Goal: Navigation & Orientation: Find specific page/section

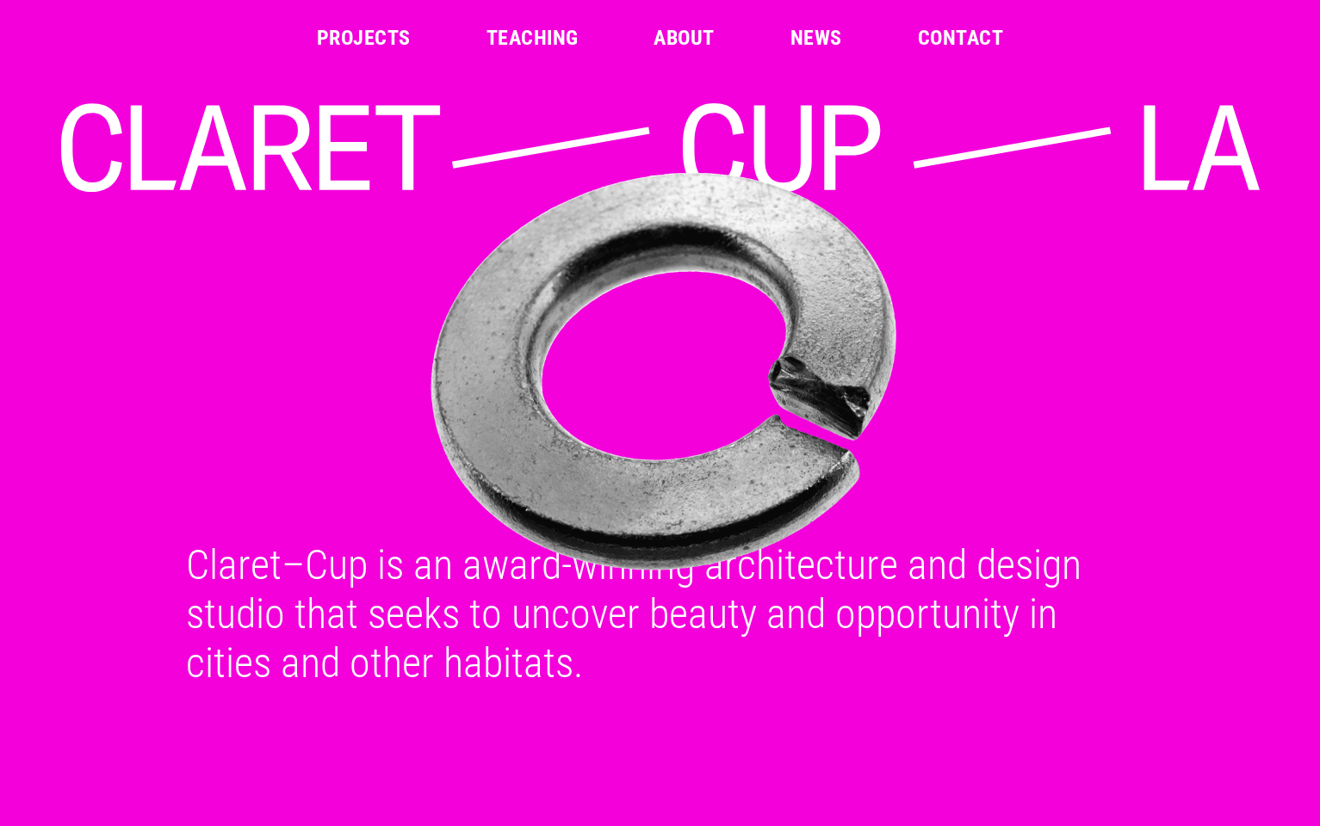
click at [536, 36] on link "Teaching" at bounding box center [532, 38] width 92 height 21
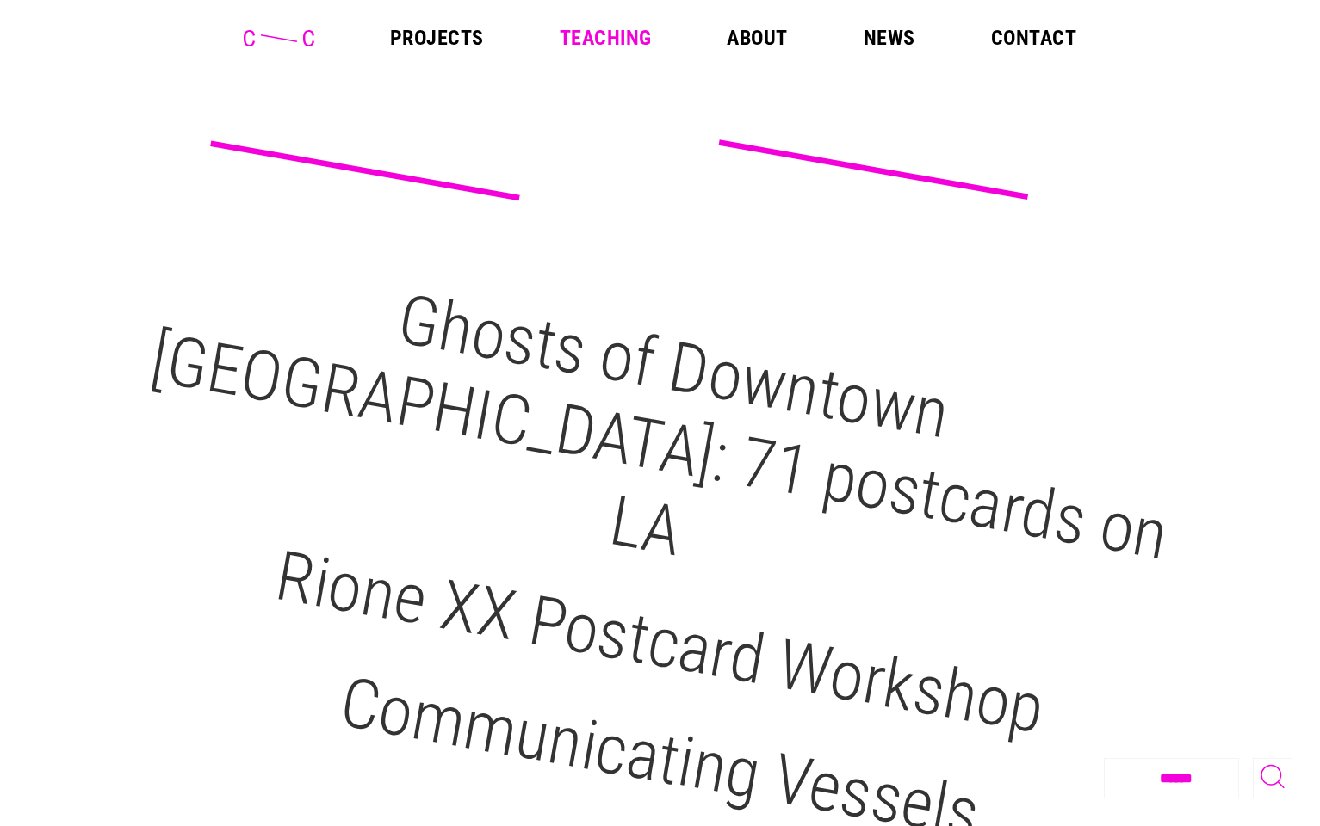
click at [756, 42] on link "About" at bounding box center [756, 38] width 60 height 21
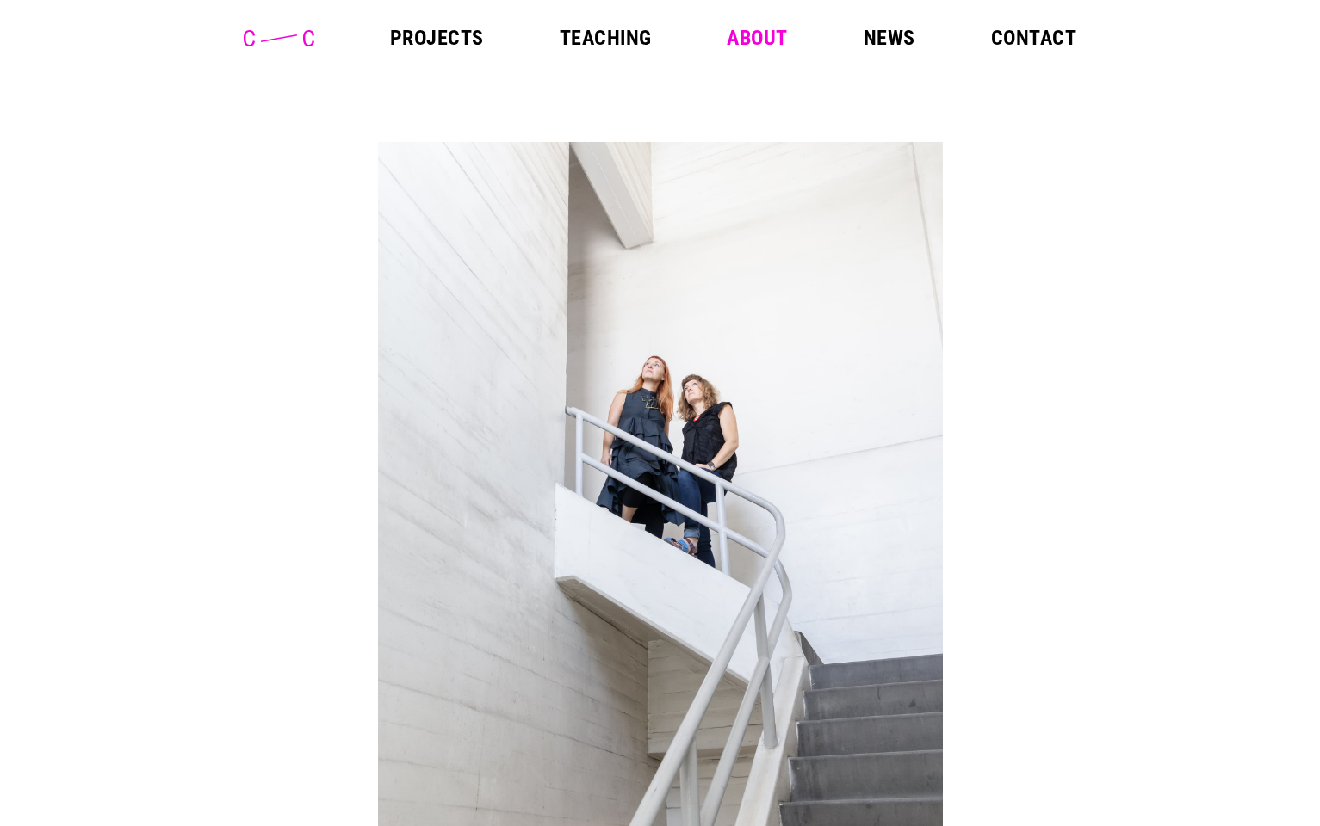
click at [1035, 24] on header "Projects Teaching About News Contact" at bounding box center [660, 38] width 1320 height 76
click at [1030, 31] on link "Contact" at bounding box center [1033, 38] width 85 height 21
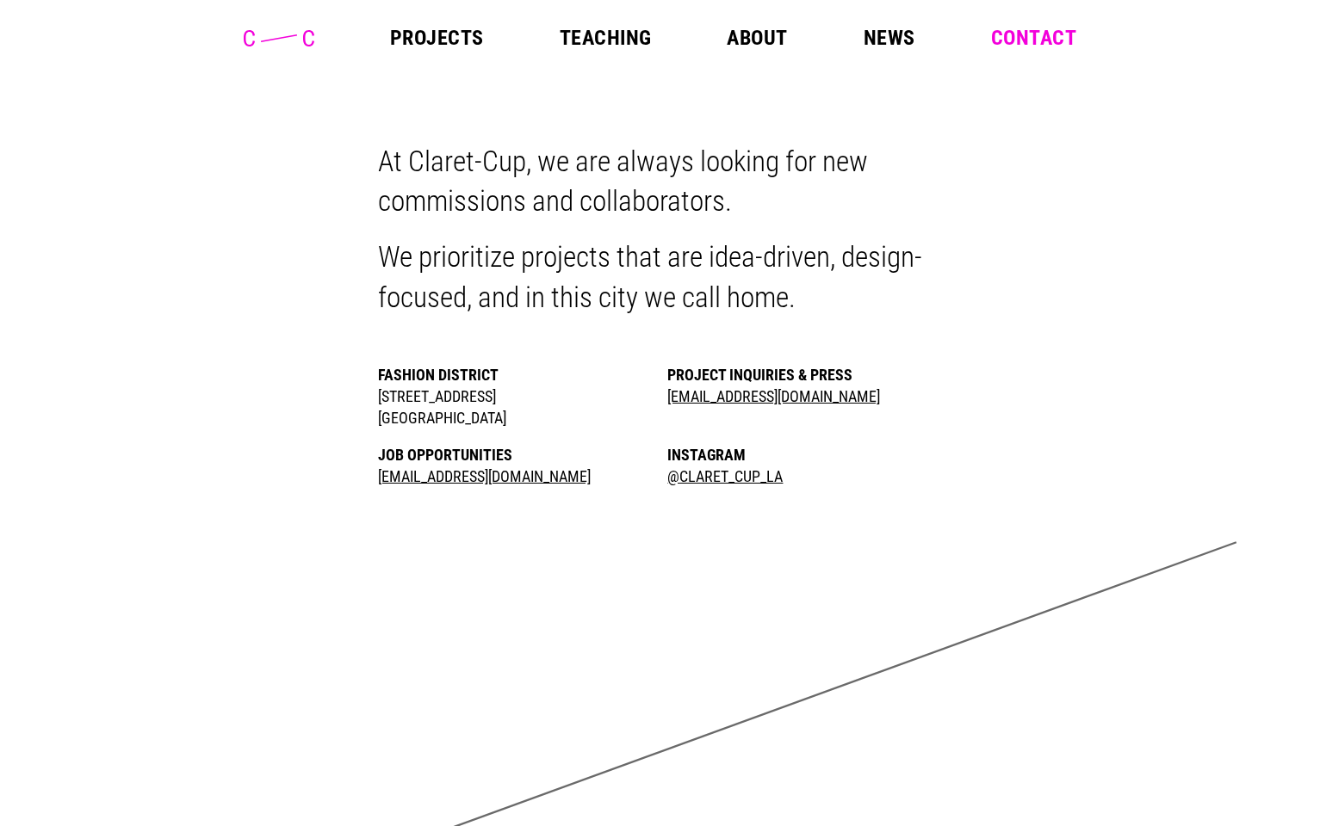
drag, startPoint x: 368, startPoint y: 398, endPoint x: 515, endPoint y: 421, distance: 149.0
click at [515, 421] on li "Fashion District 309 E. 8th Street, Suite 403 Los Angeles CA 90014" at bounding box center [515, 396] width 275 height 65
copy li "309 E. 8th Street, Suite 403 Los Angeles CA 90014"
click at [616, 281] on p "We prioritize projects that are idea-driven, design-focused, and in this city w…" at bounding box center [660, 278] width 565 height 80
click at [765, 35] on link "About" at bounding box center [756, 38] width 60 height 21
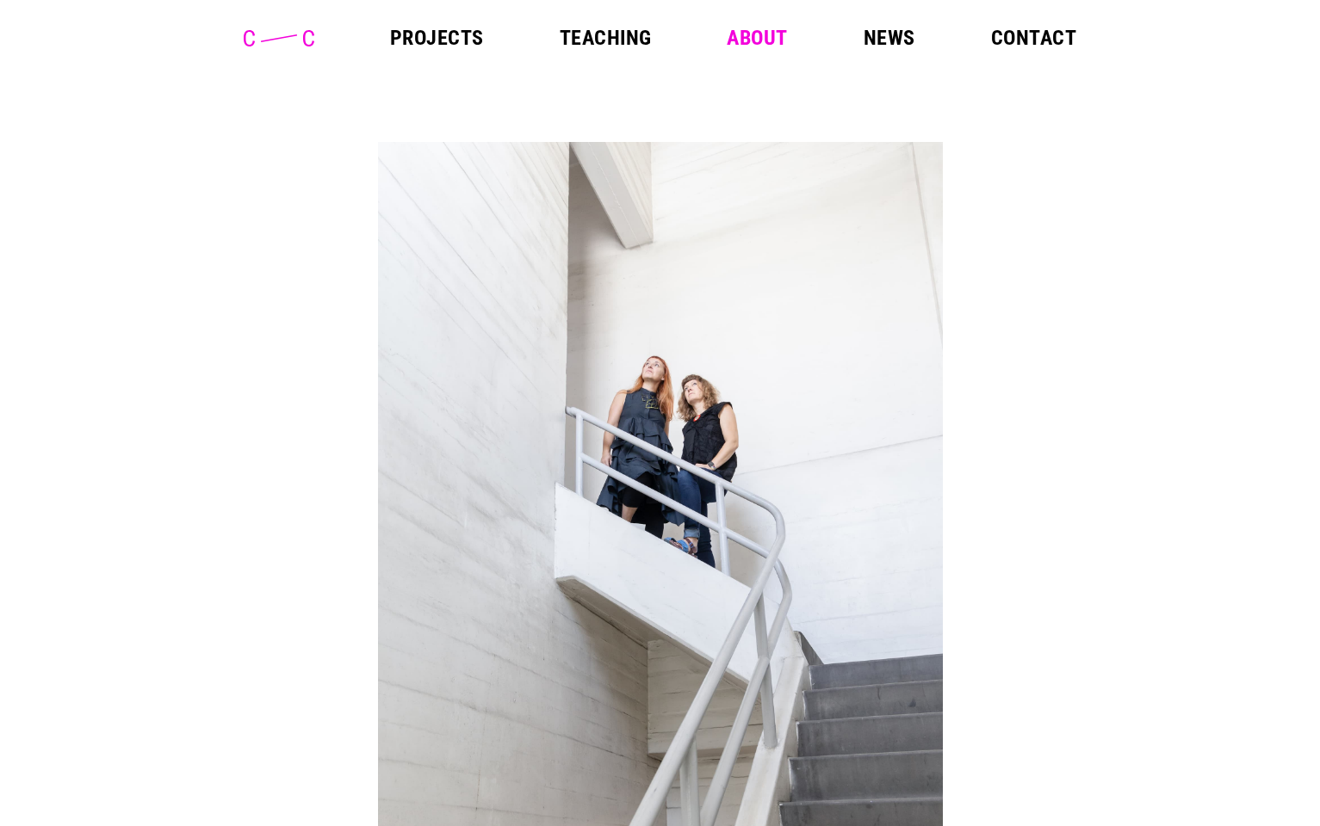
click at [463, 29] on link "Projects" at bounding box center [437, 38] width 94 height 21
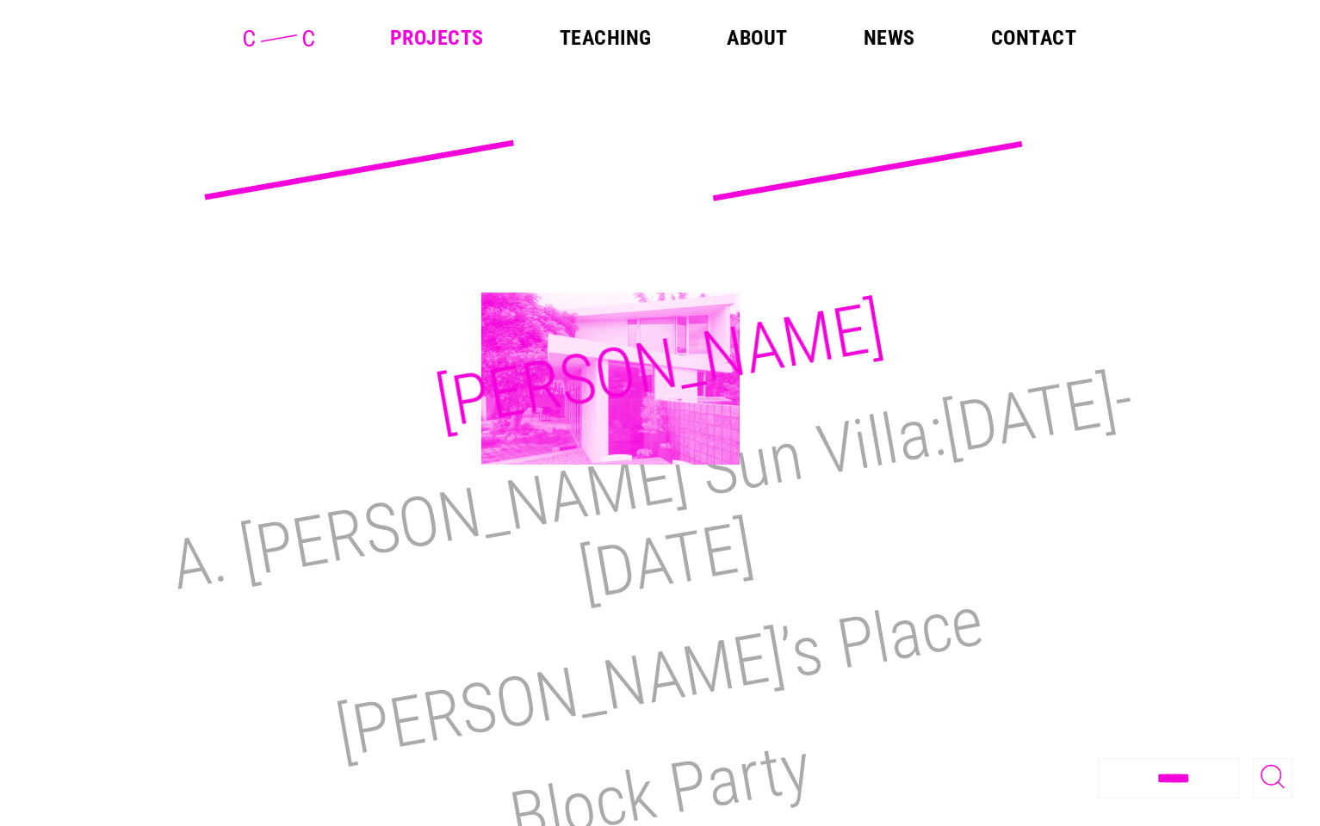
click at [610, 379] on h2 "M.H. Lair" at bounding box center [659, 366] width 459 height 158
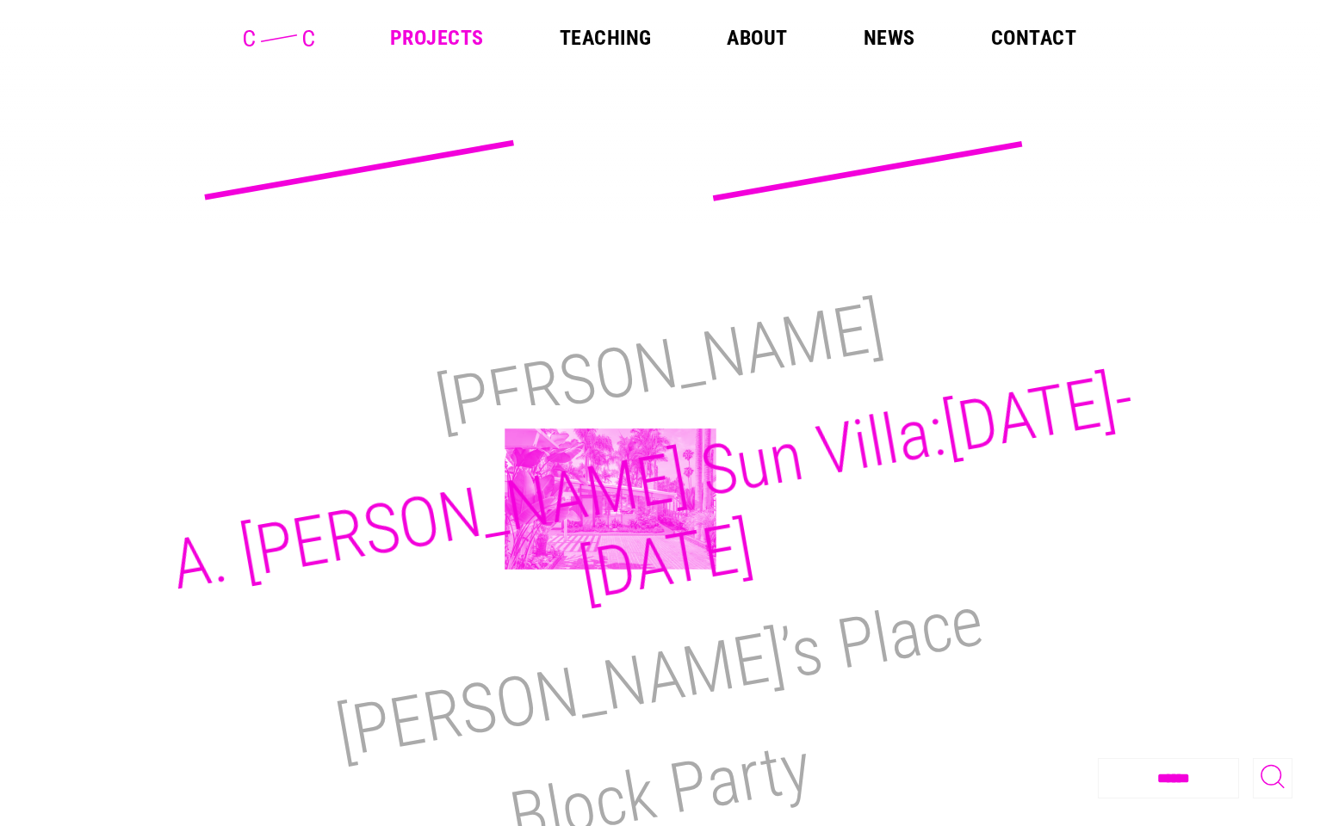
click at [610, 499] on h2 "A. Quincy Jones Sun Villa:1950-2021" at bounding box center [652, 486] width 973 height 259
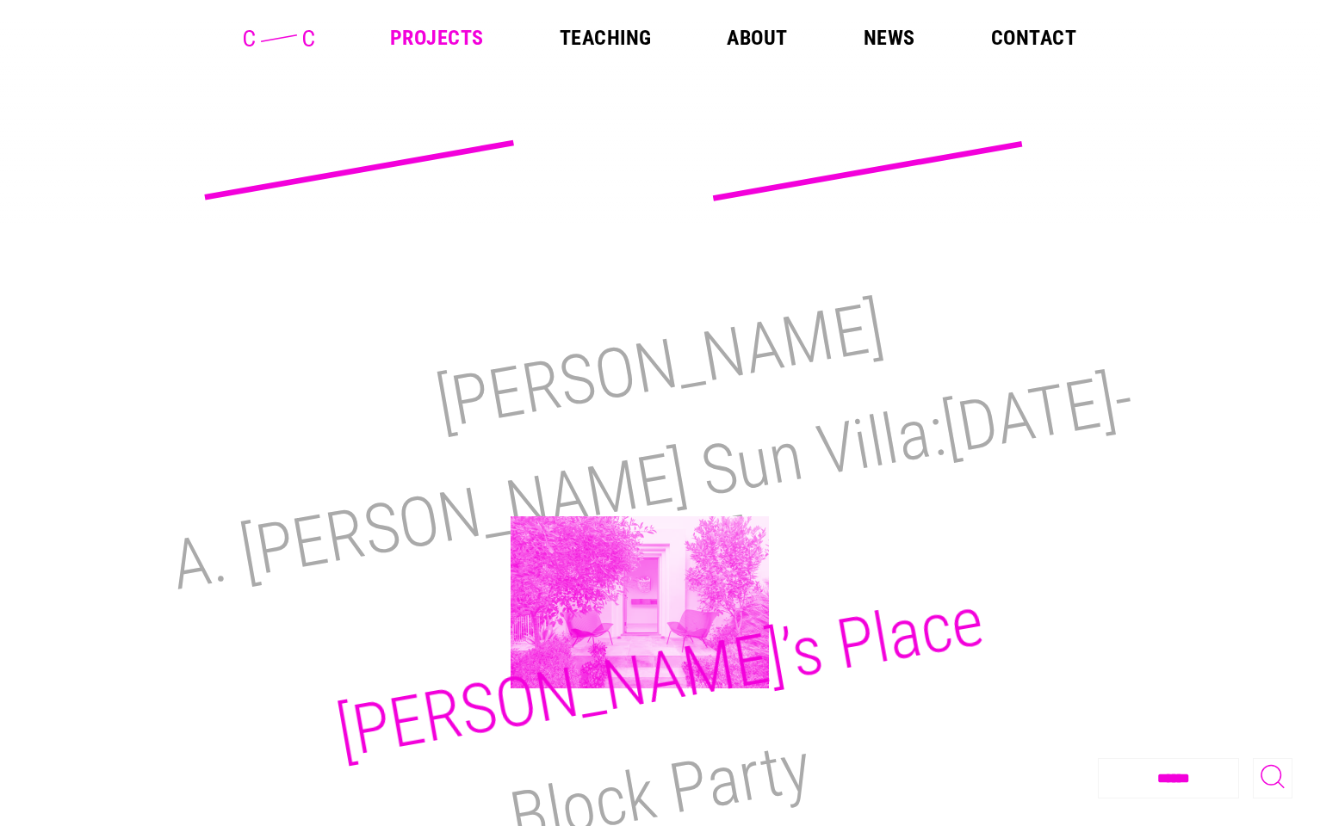
click at [640, 603] on h2 "Reimi’s Place" at bounding box center [660, 678] width 658 height 194
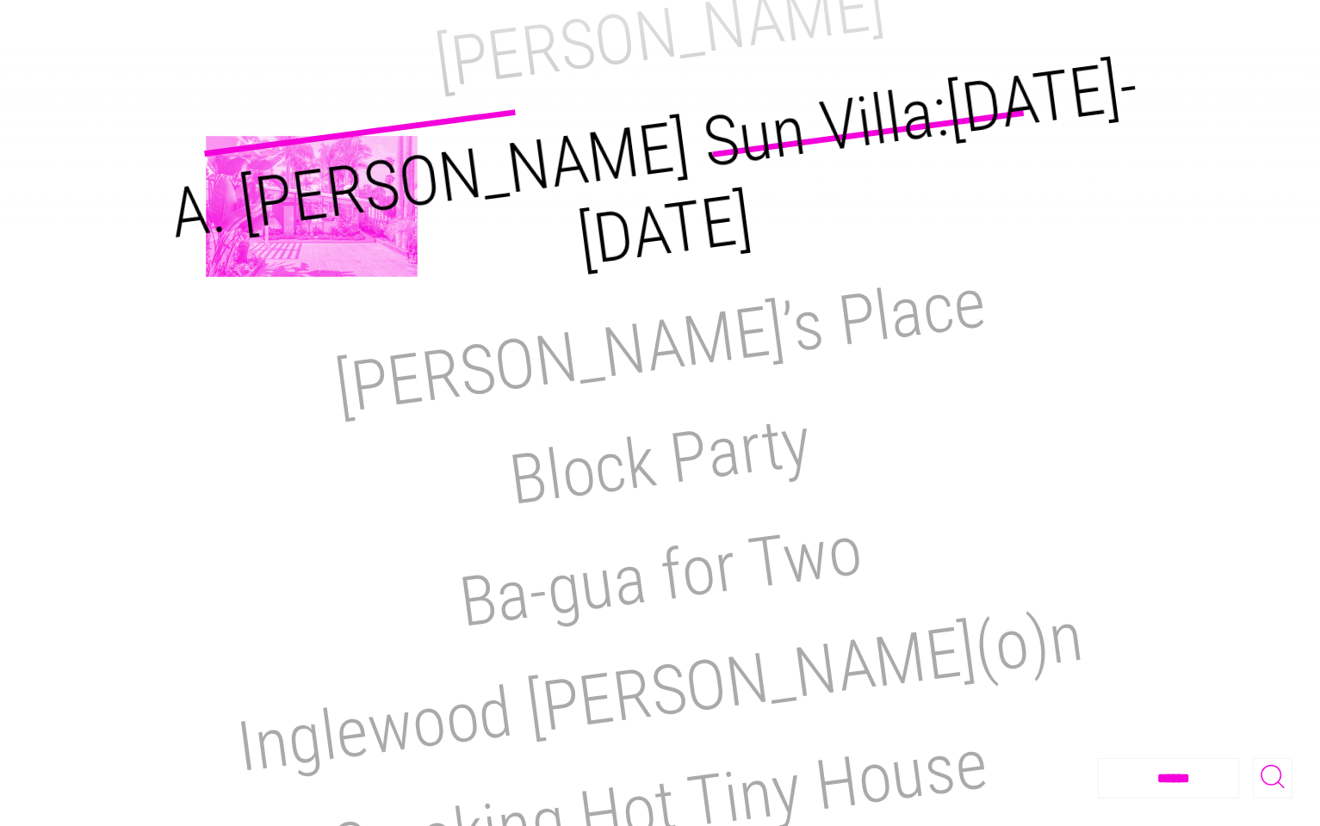
scroll to position [441, 0]
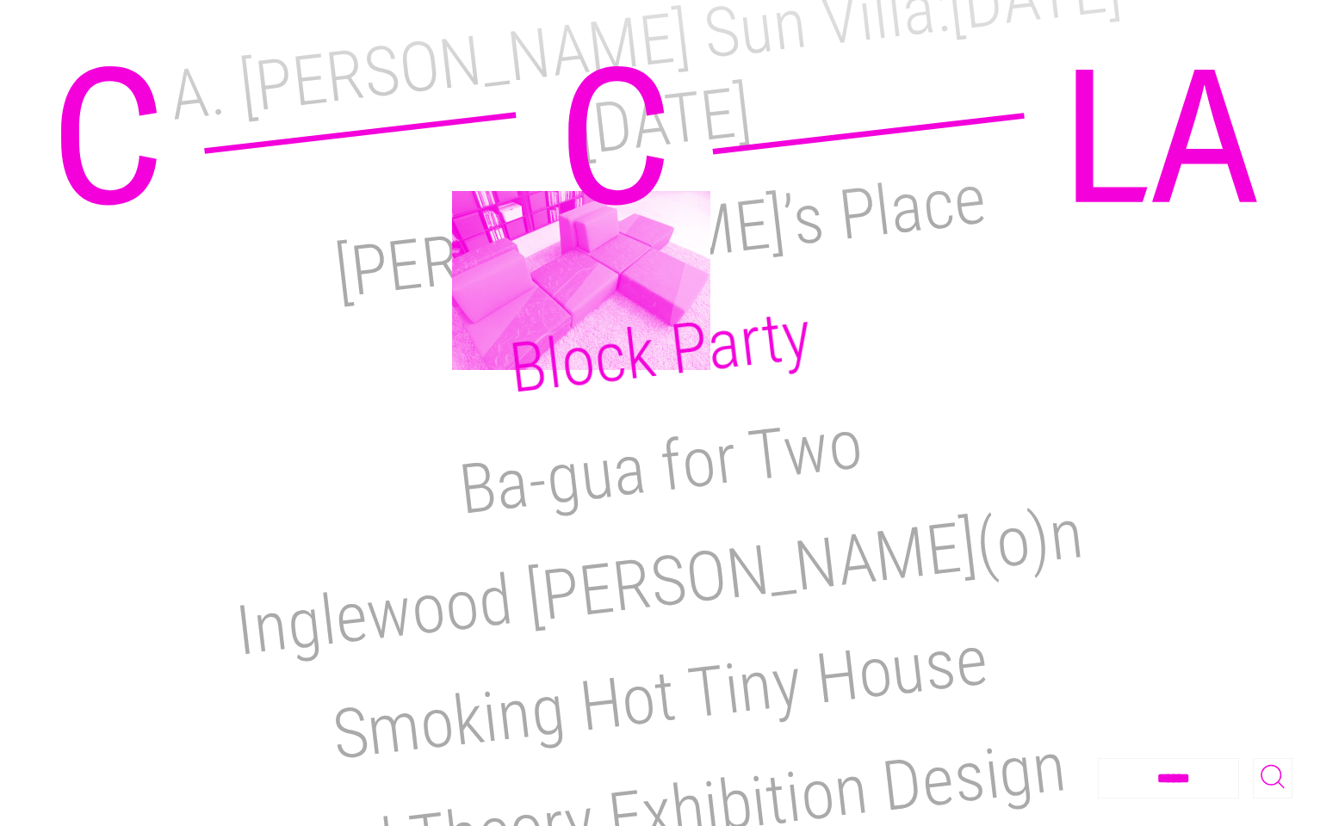
click at [581, 294] on h2 "Block Party" at bounding box center [659, 351] width 309 height 115
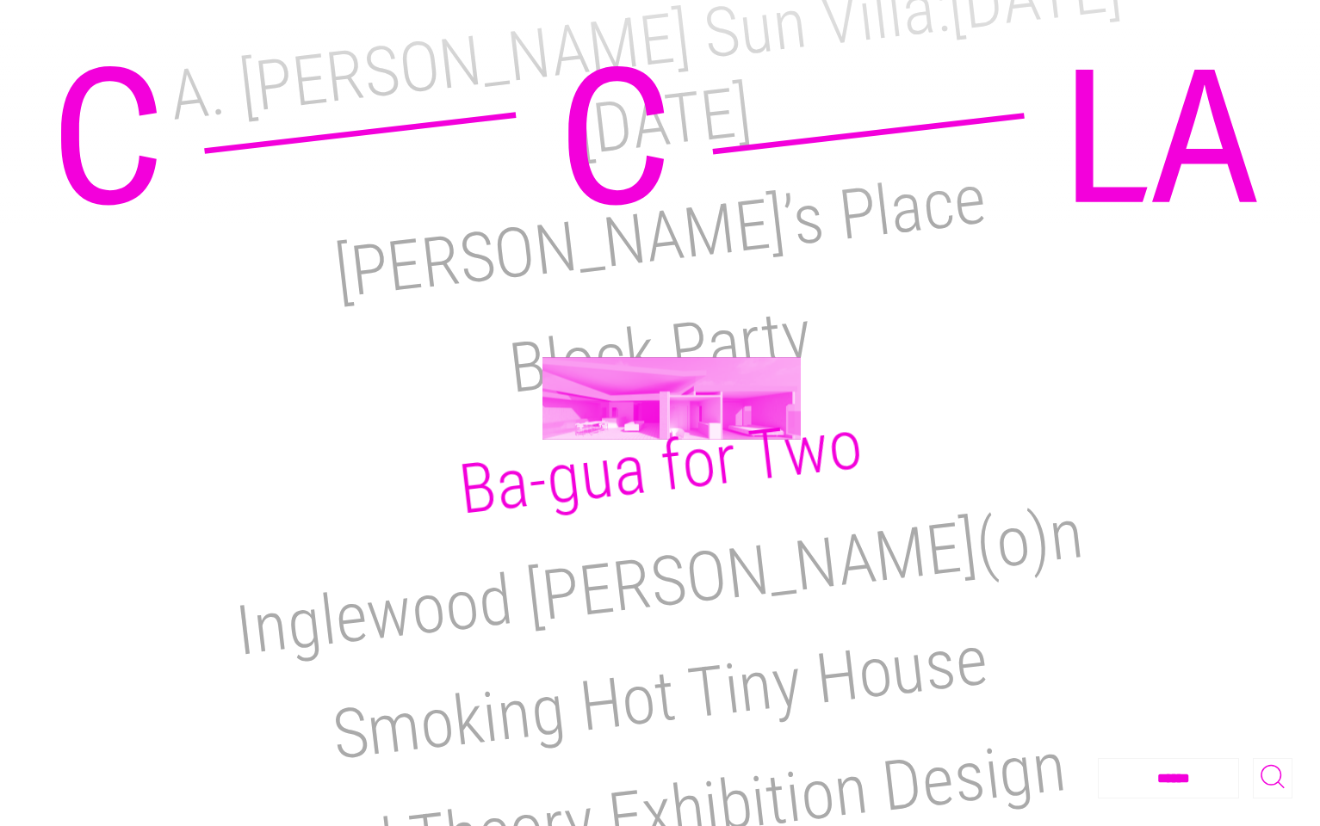
click at [671, 405] on h2 "Ba-gua for Two" at bounding box center [659, 468] width 411 height 127
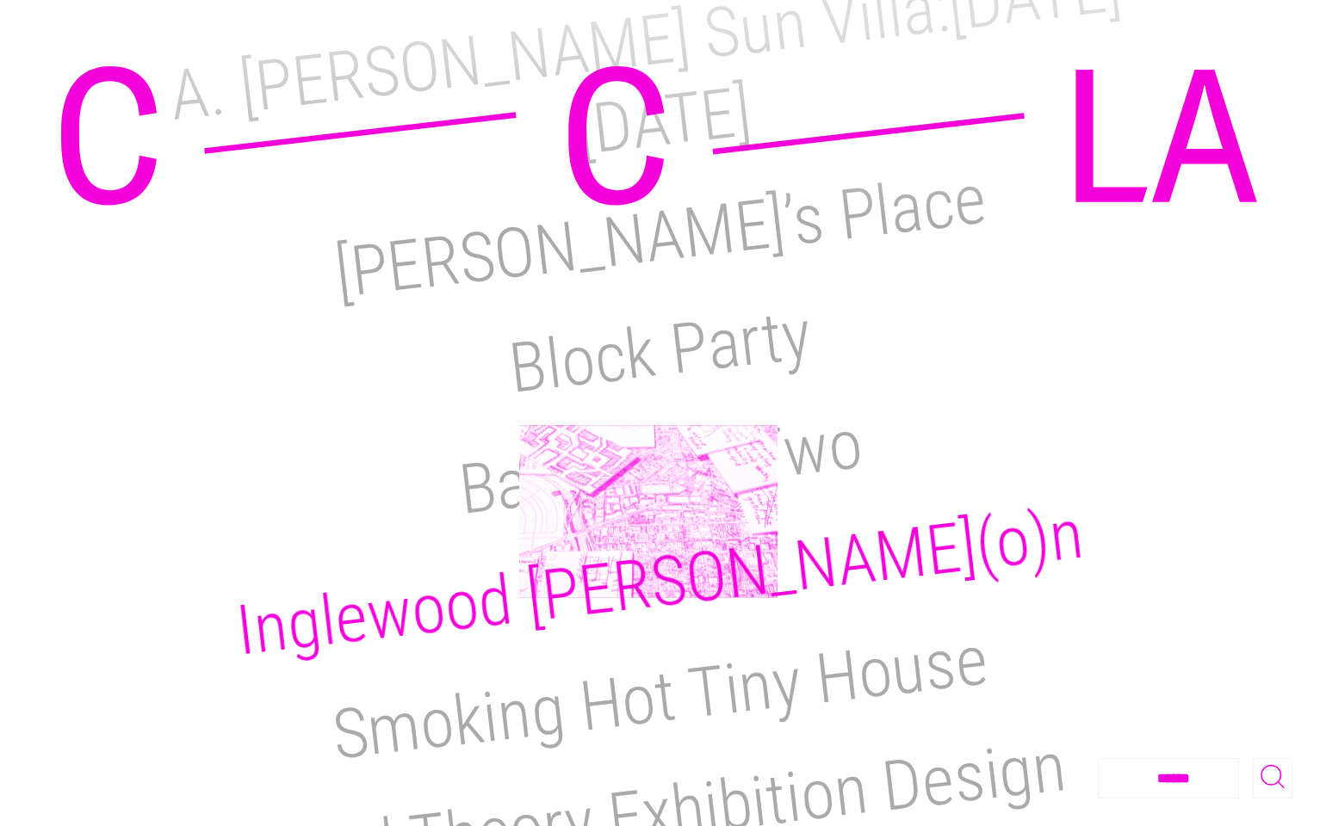
click at [648, 511] on h2 "Inglewood Salo(o)n" at bounding box center [659, 583] width 855 height 178
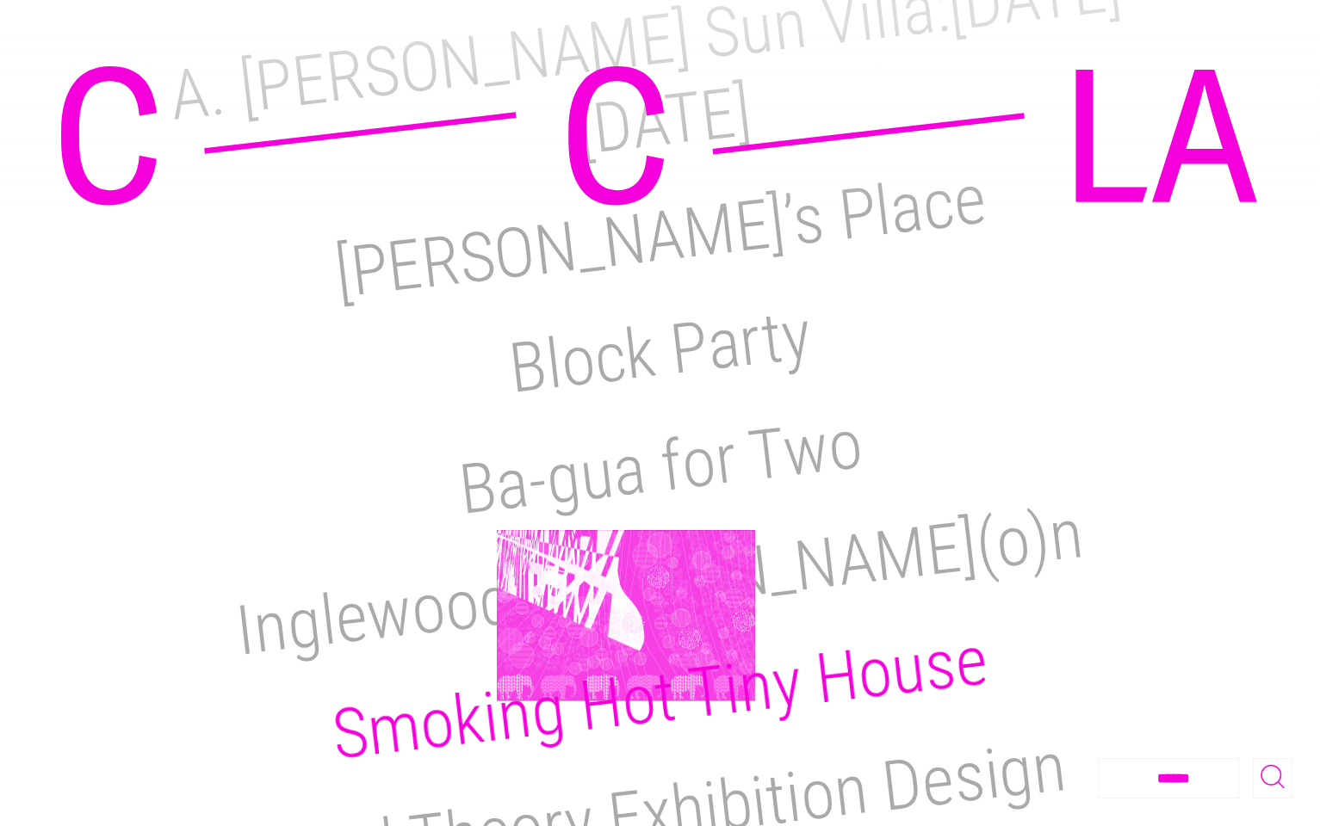
click at [626, 621] on h2 "Smoking Hot Tiny House" at bounding box center [660, 699] width 664 height 156
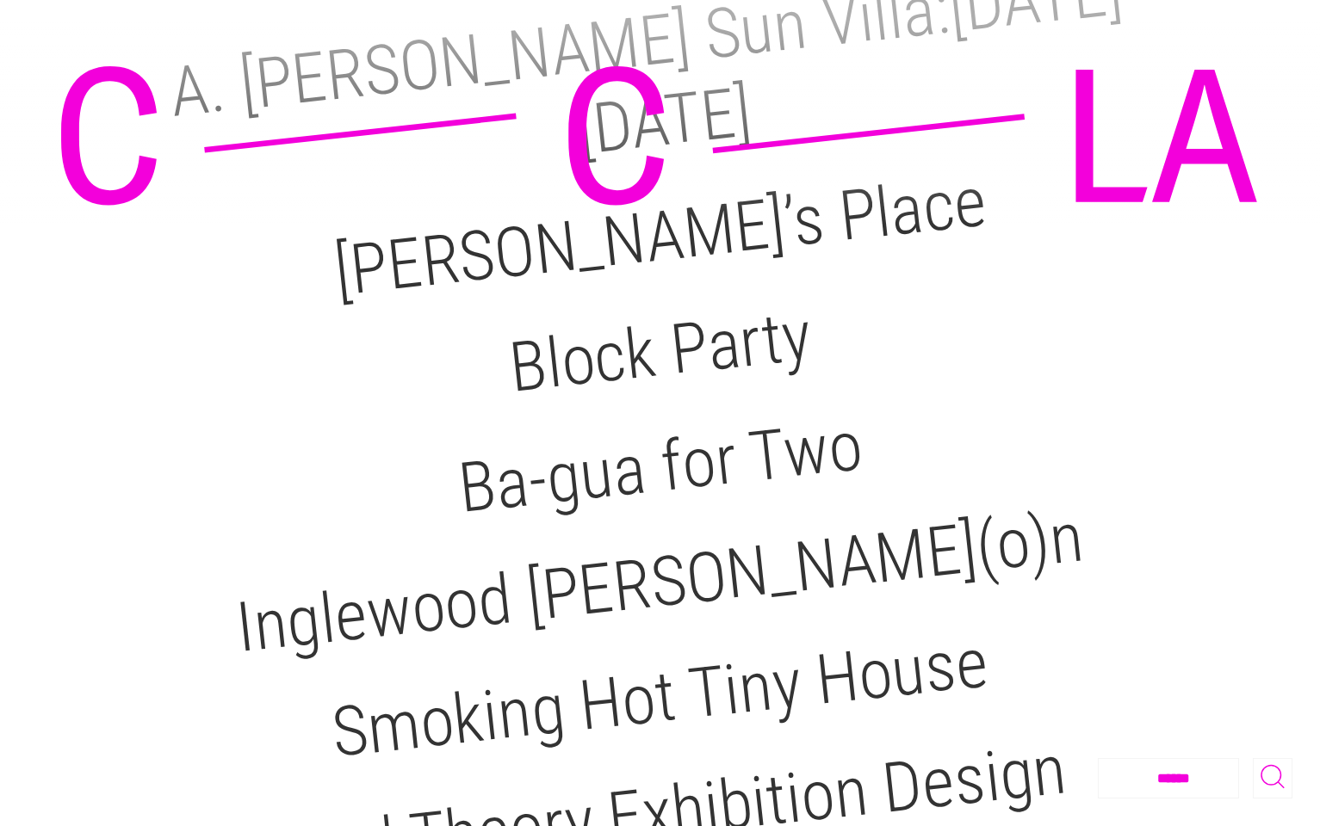
scroll to position [871, 0]
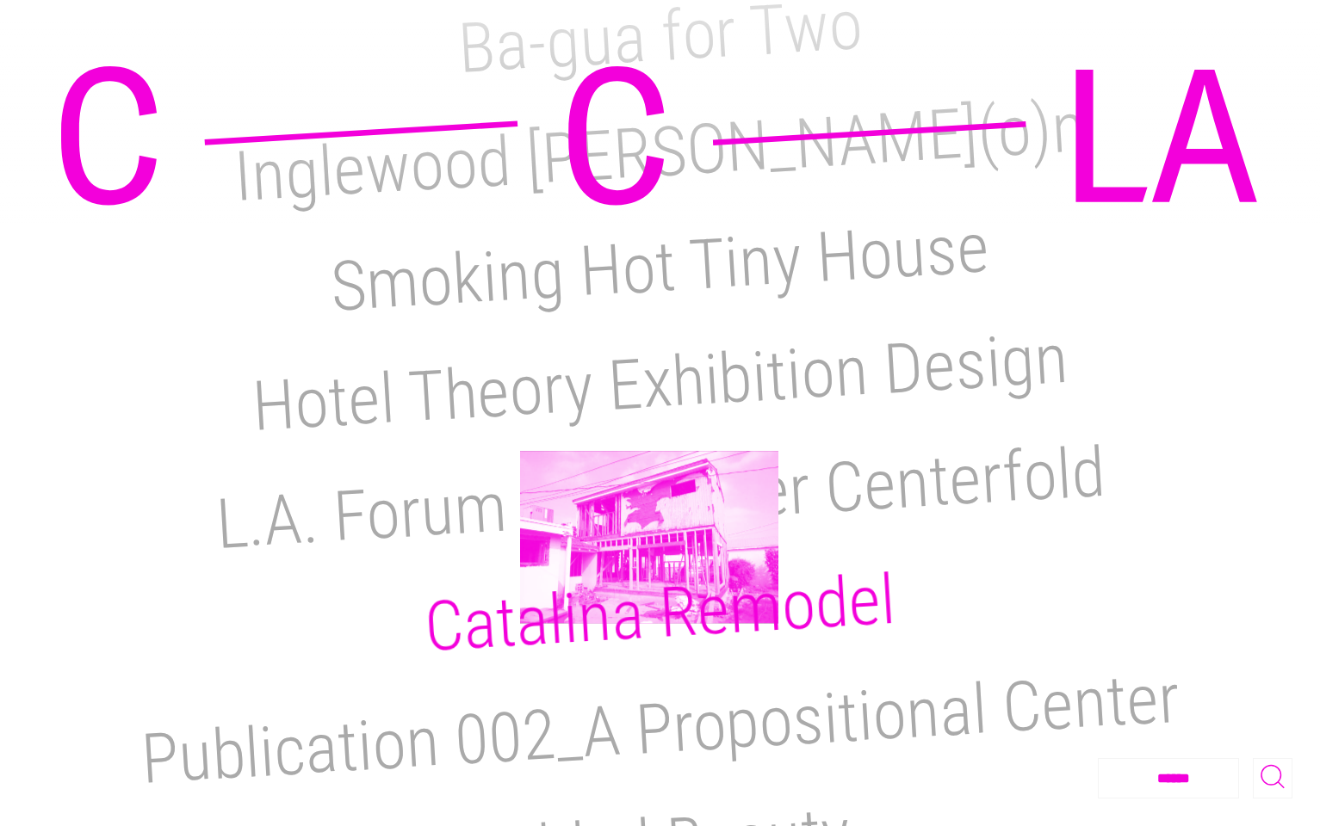
click at [649, 559] on h2 "Catalina Remodel" at bounding box center [660, 613] width 475 height 108
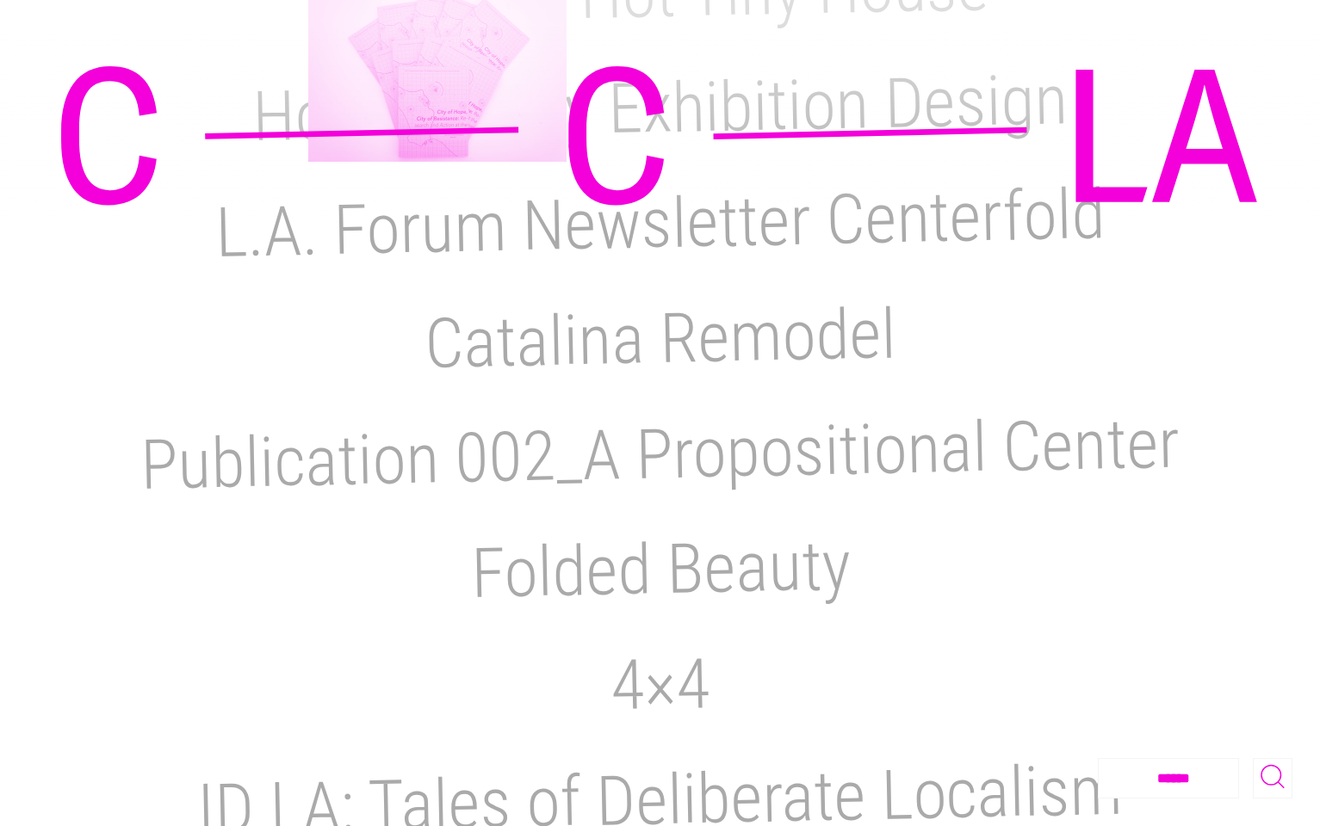
scroll to position [1397, 0]
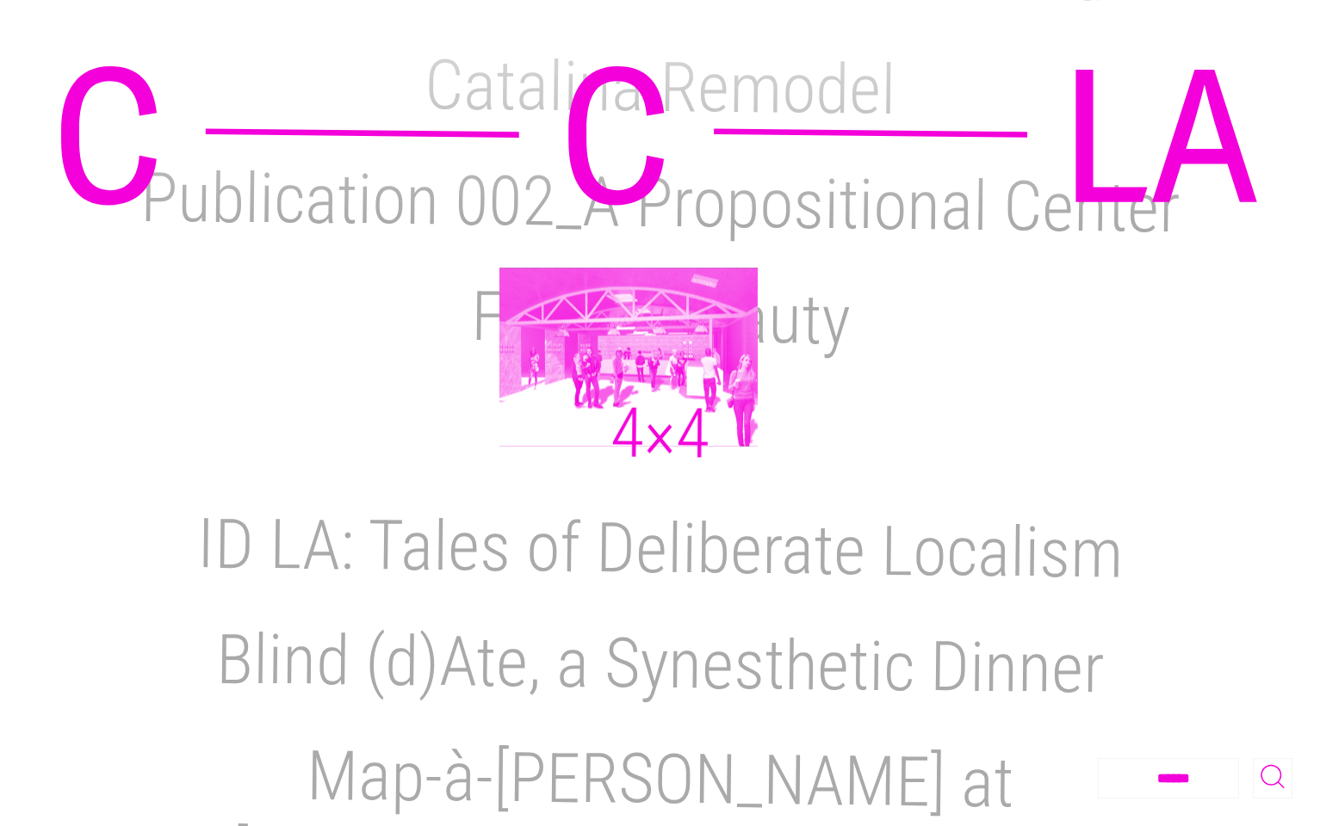
click at [628, 393] on h2 "4×4" at bounding box center [660, 434] width 100 height 82
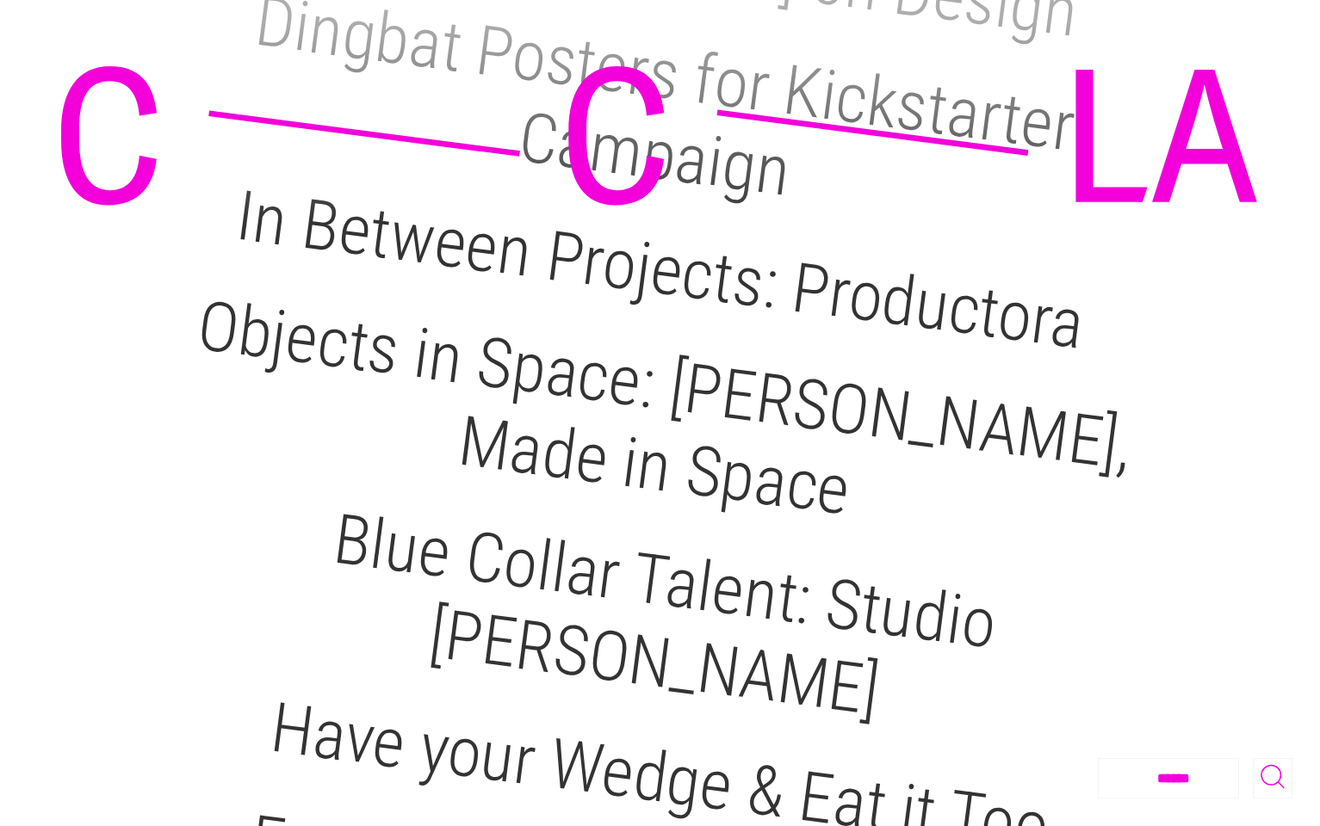
scroll to position [2300, 0]
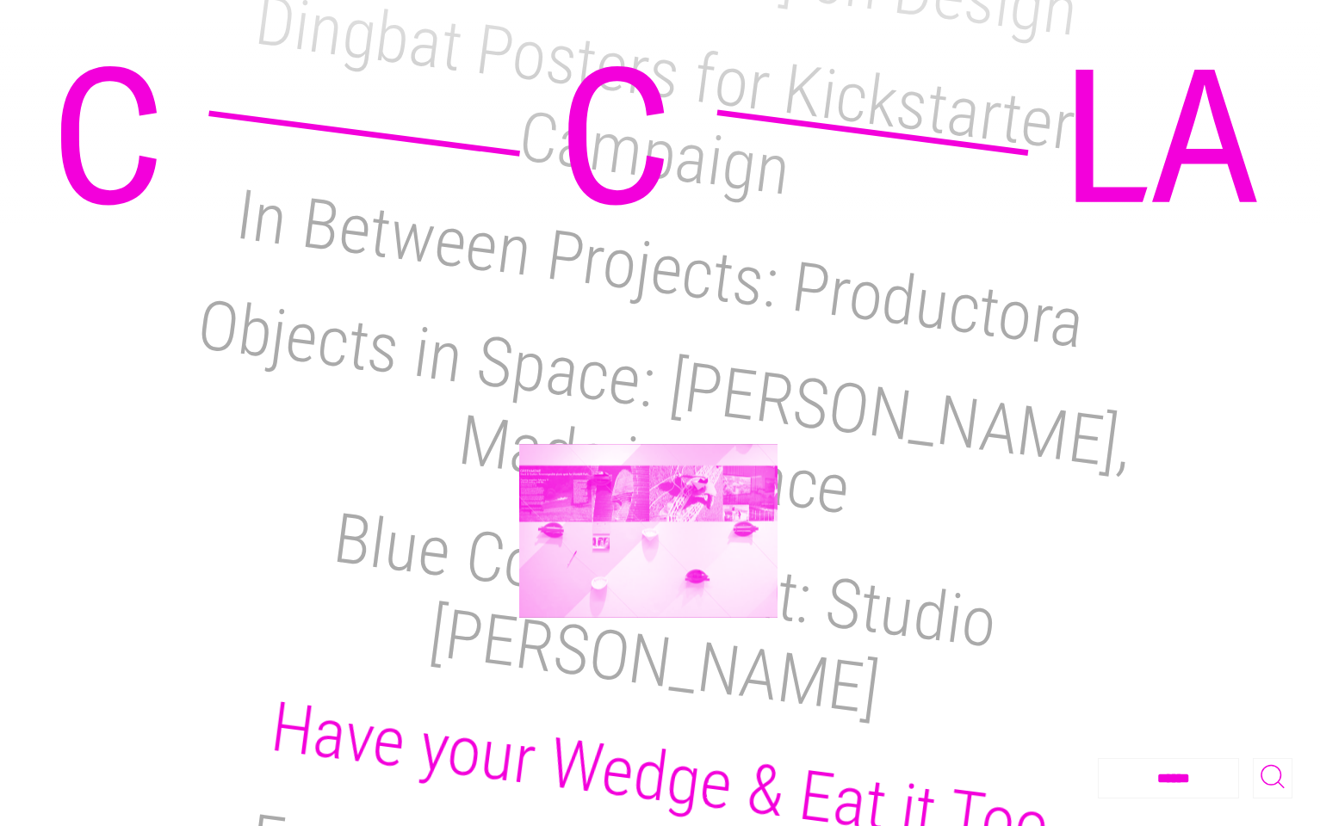
click at [648, 687] on h2 "Have your Wedge & Eat it Too" at bounding box center [660, 777] width 787 height 181
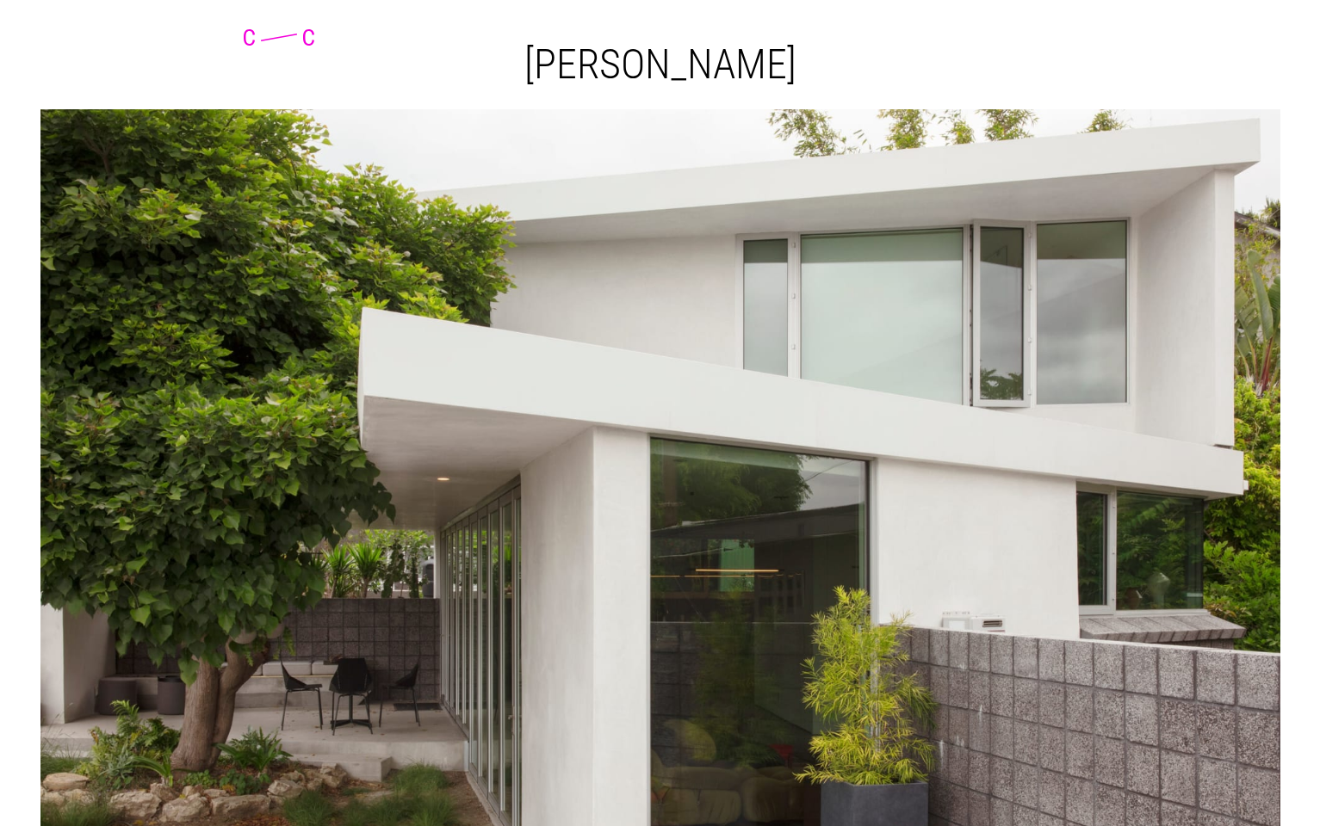
scroll to position [67, 0]
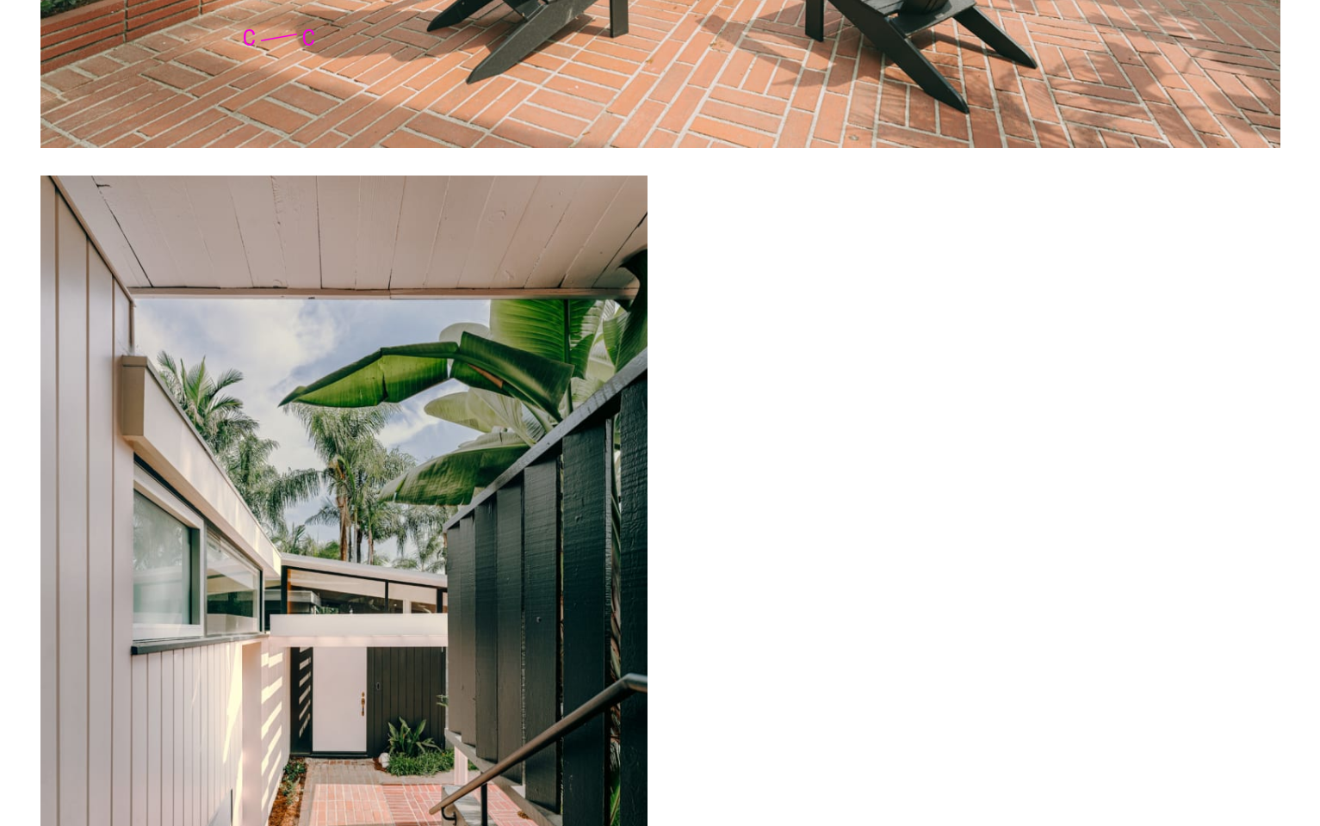
scroll to position [2408, 0]
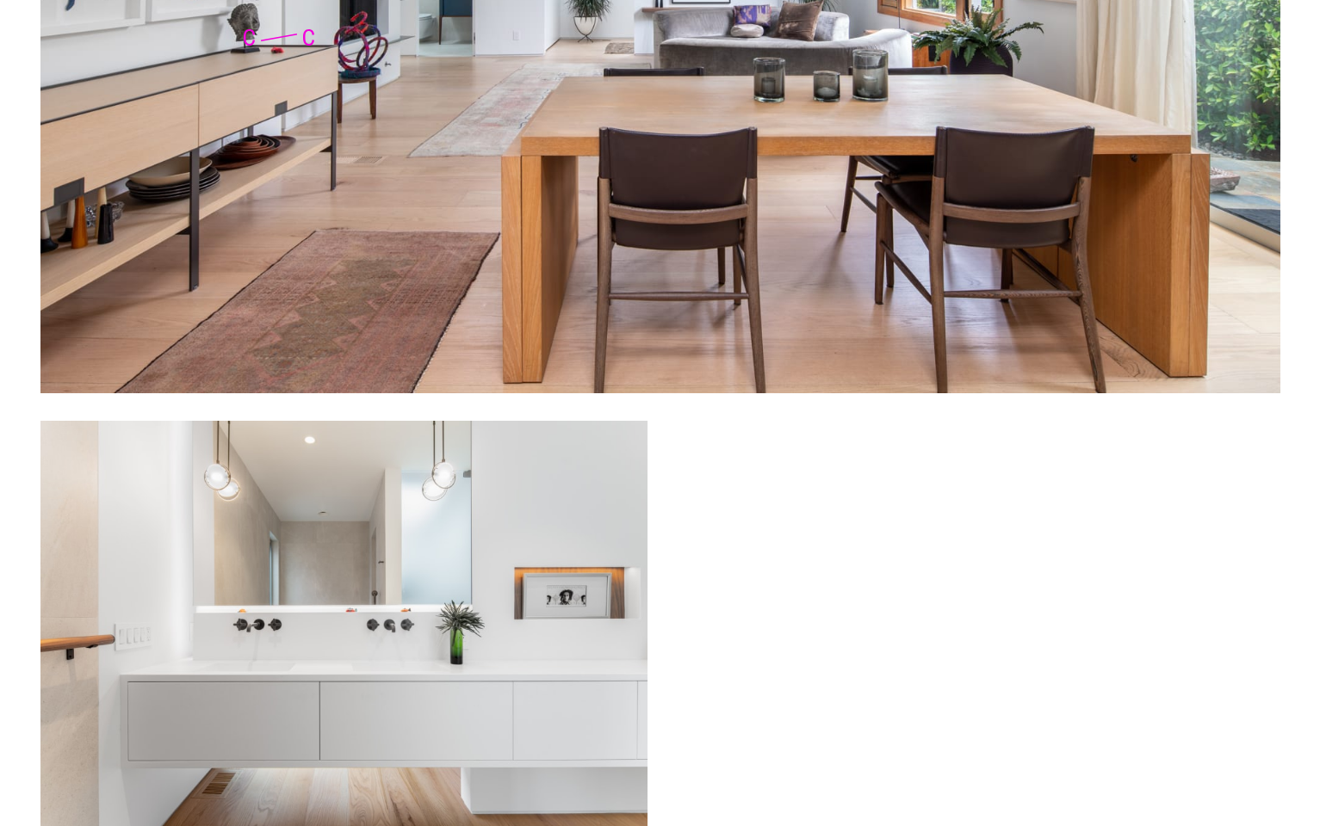
scroll to position [4898, 0]
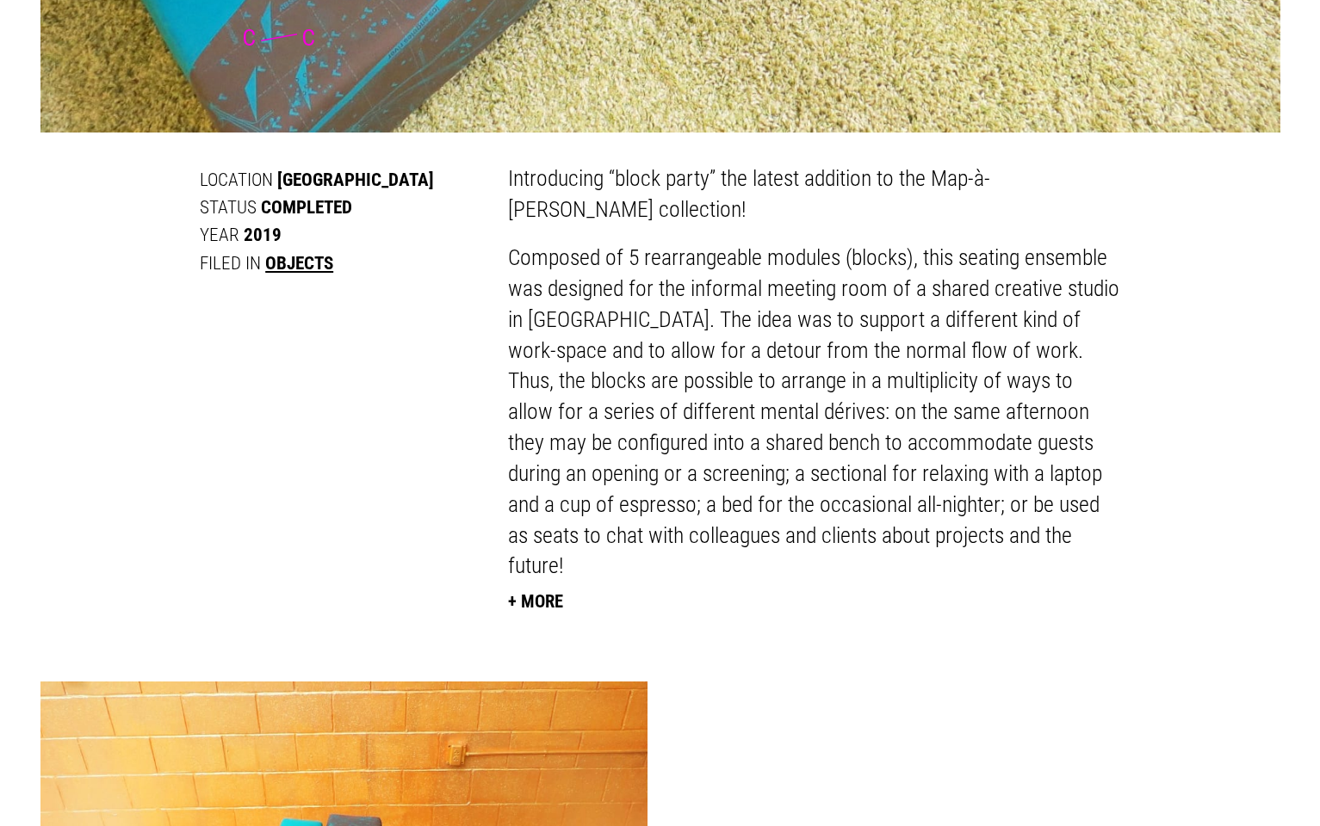
scroll to position [913, 0]
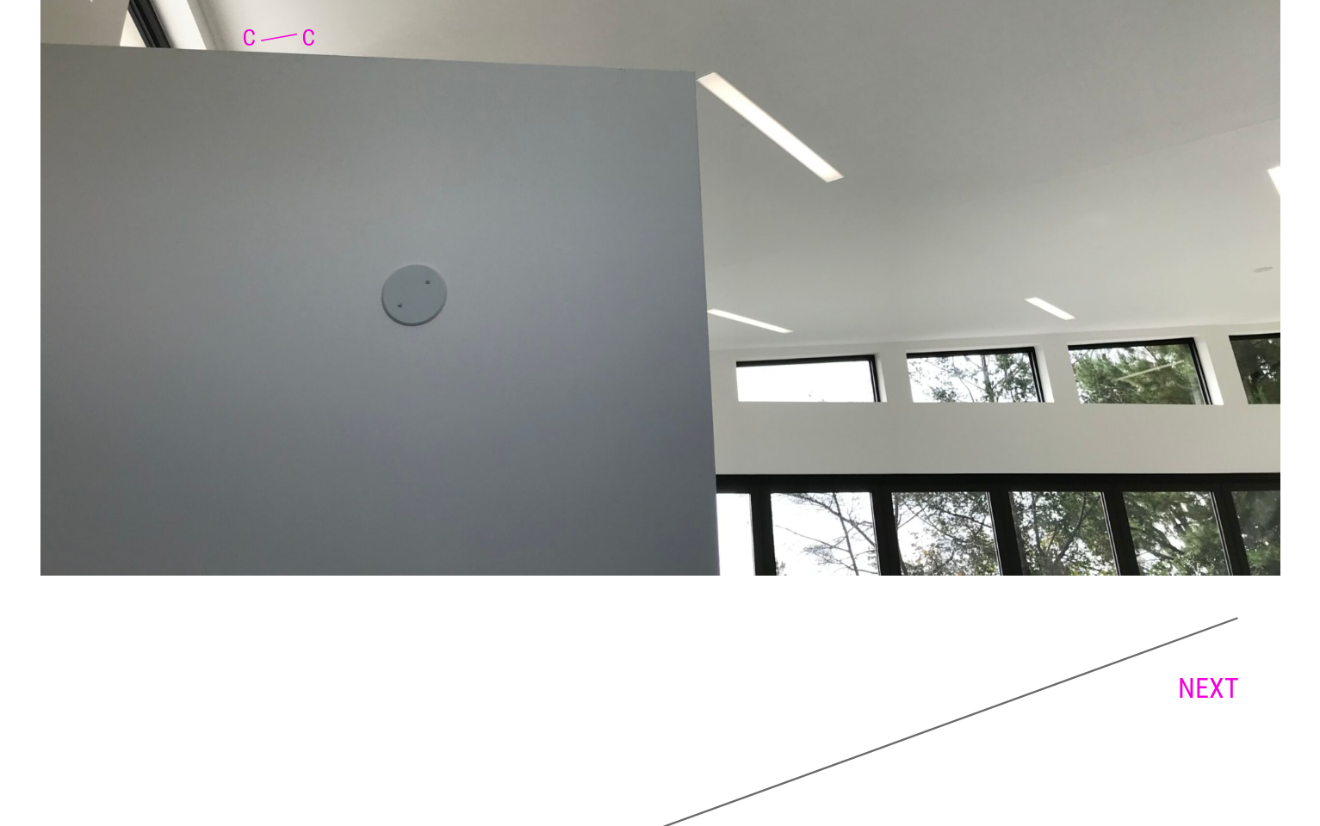
scroll to position [6744, 0]
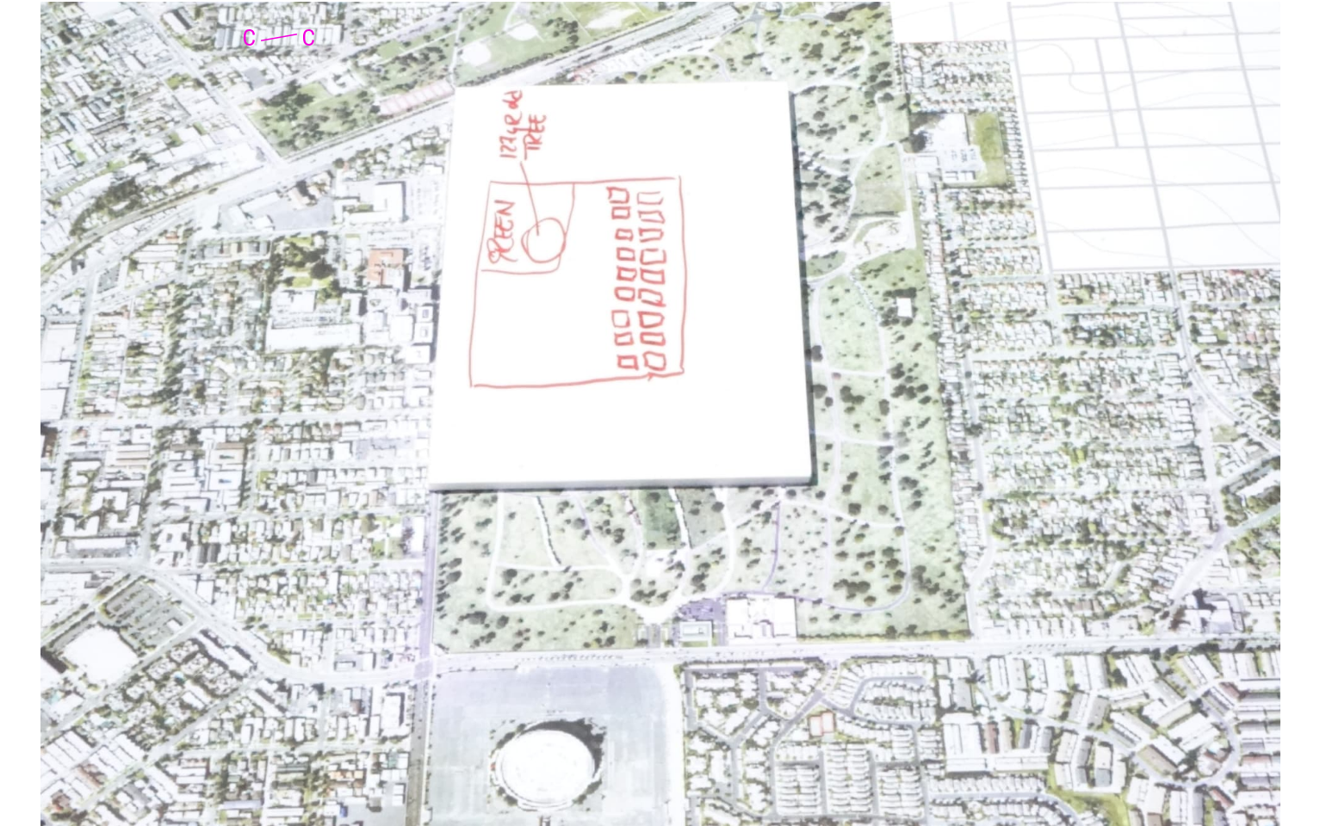
scroll to position [2914, 0]
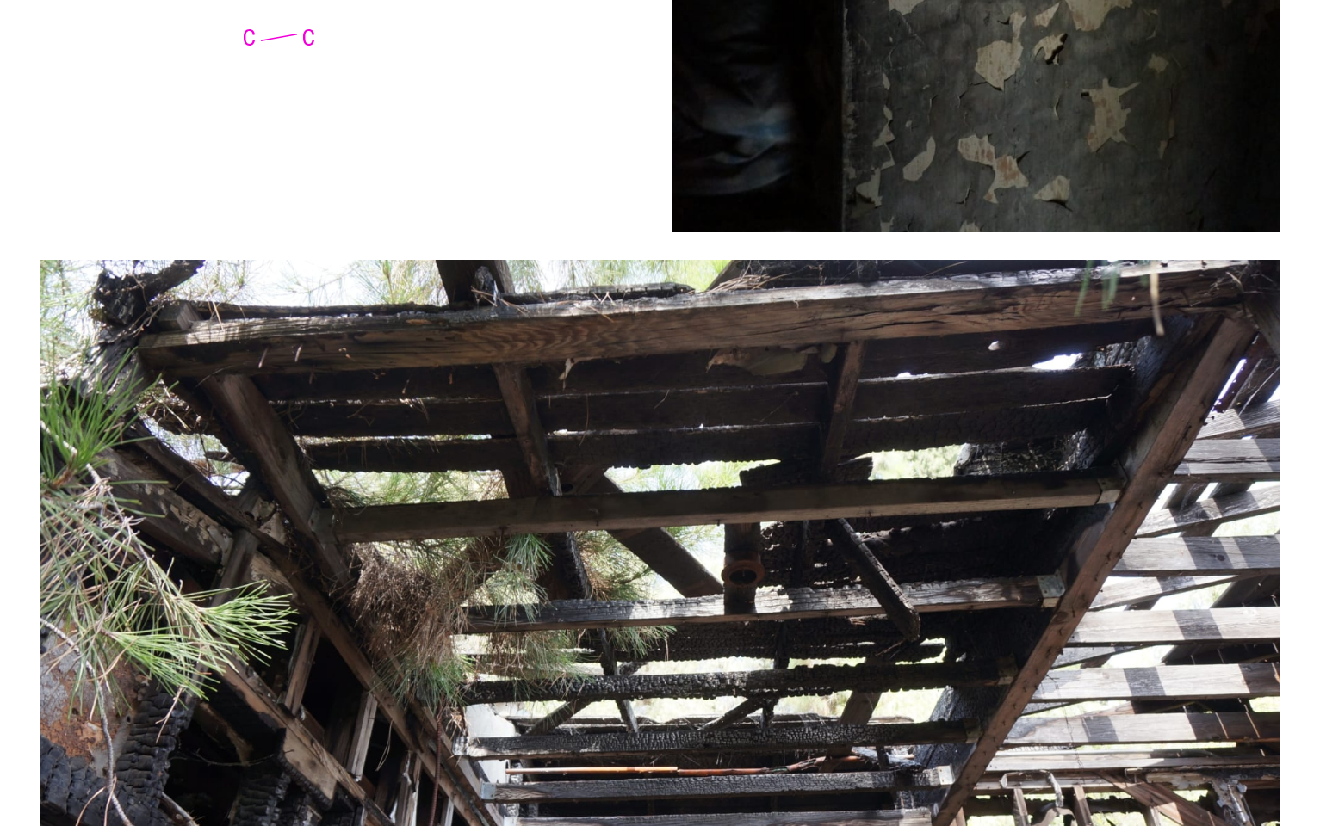
scroll to position [8912, 0]
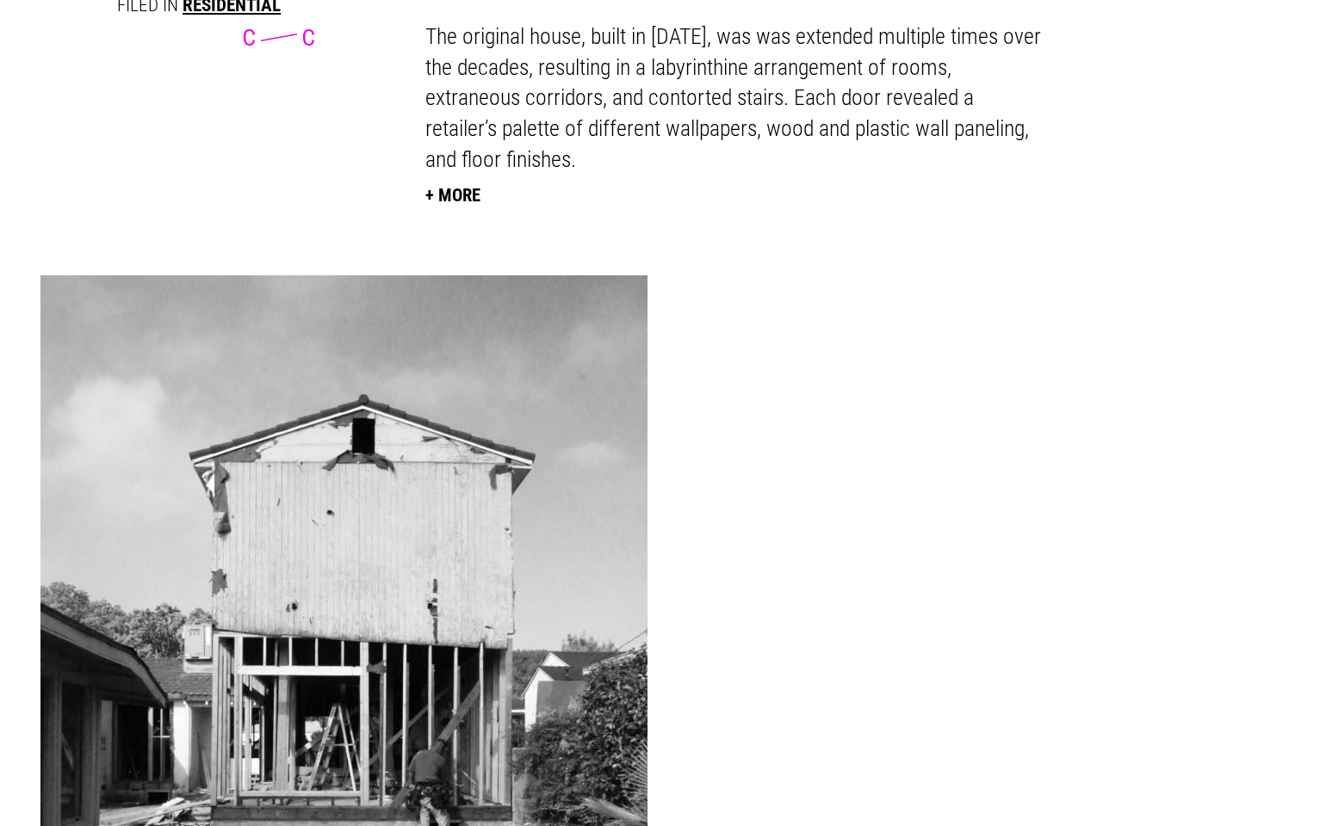
scroll to position [1694, 0]
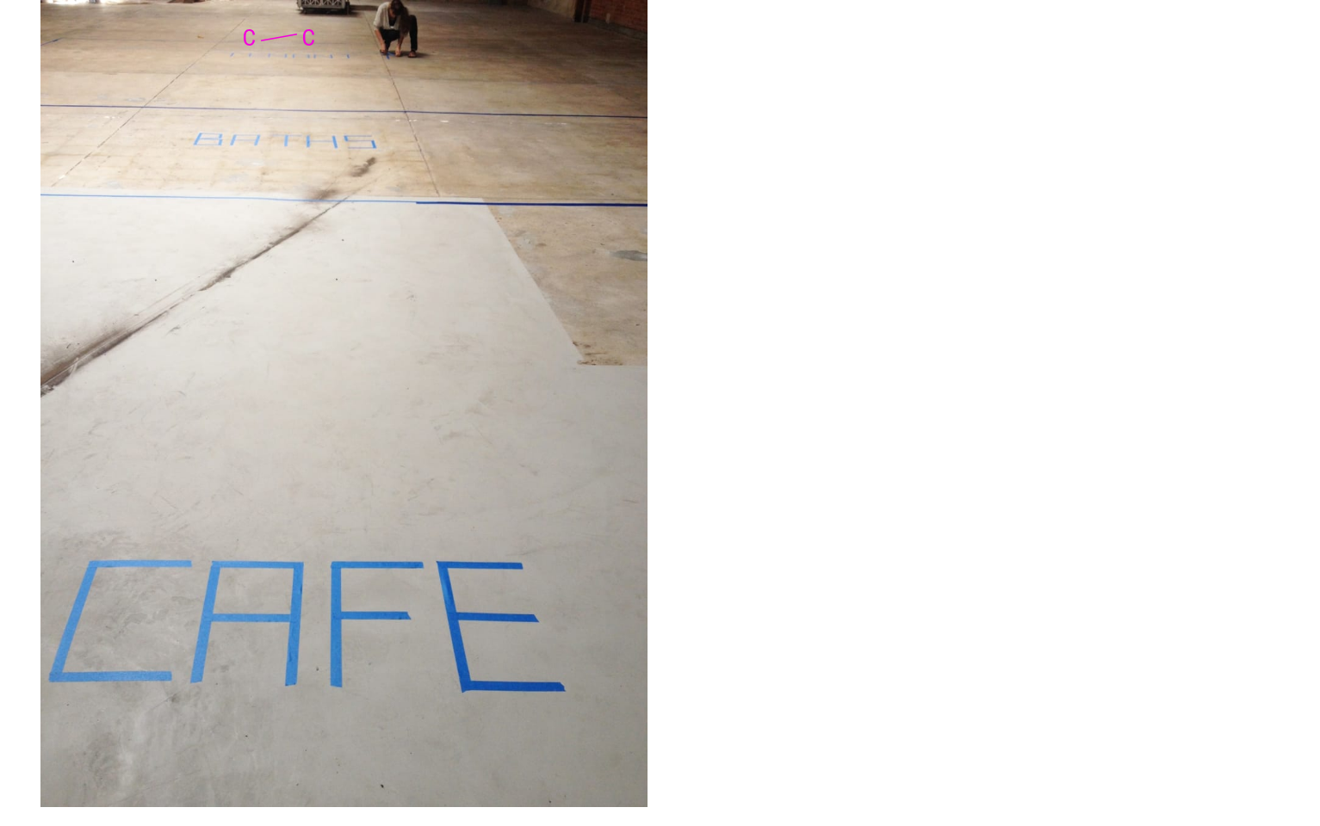
scroll to position [3821, 0]
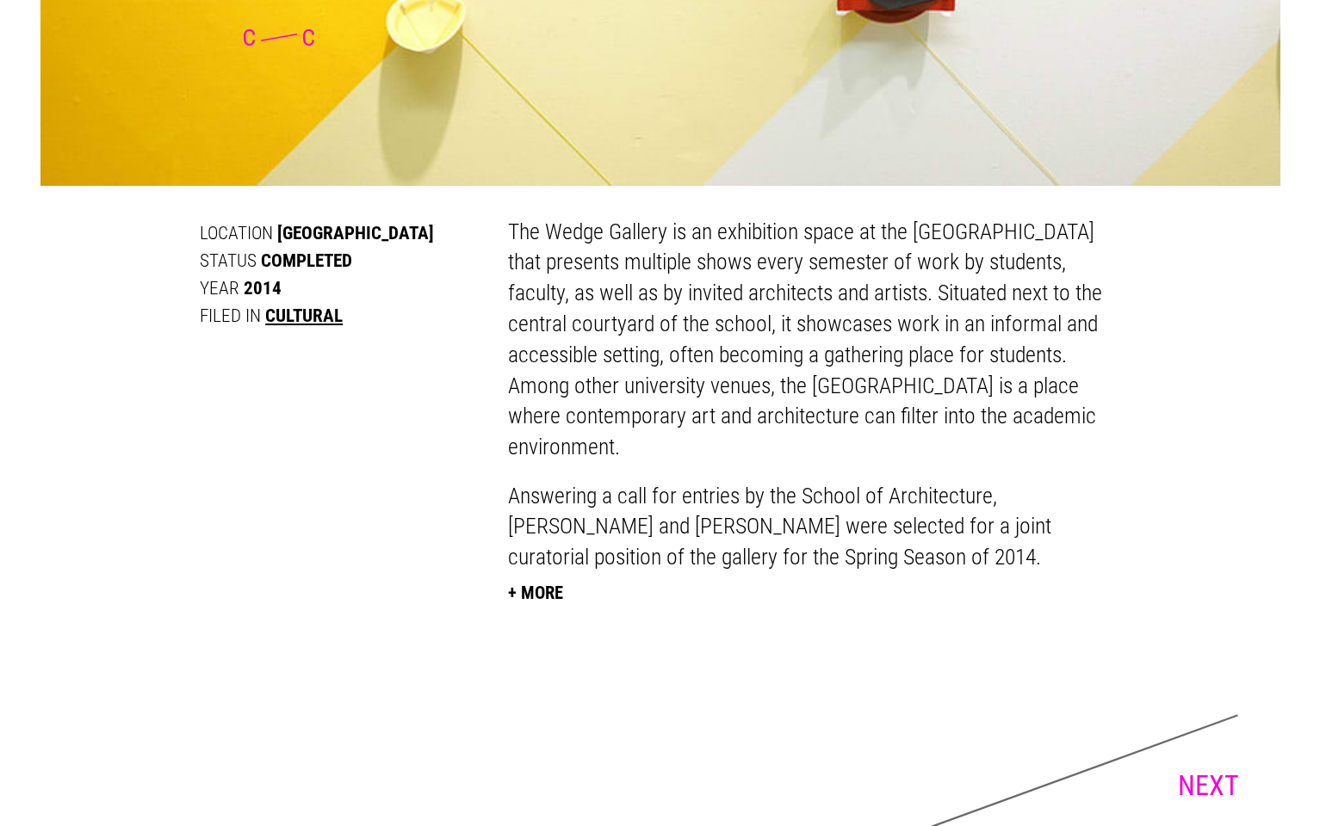
scroll to position [1186, 0]
